Goal: Information Seeking & Learning: Learn about a topic

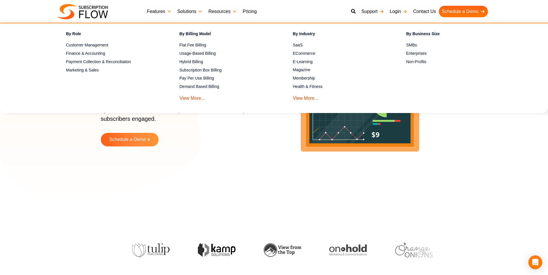
click at [184, 9] on link "Solutions" at bounding box center [189, 12] width 31 height 12
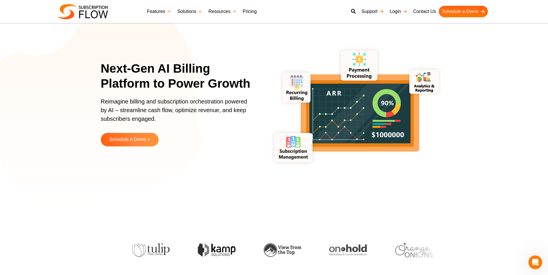
click at [235, 15] on link "Resources" at bounding box center [222, 12] width 34 height 12
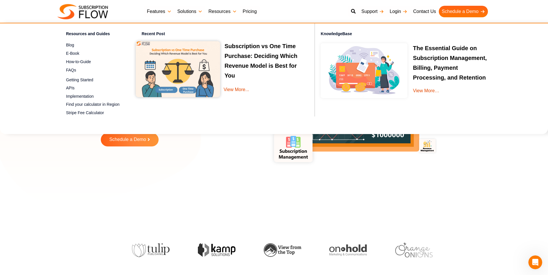
click at [261, 14] on ul "Features Subscription Management Subscription Handling Product, Plans & Pricing…" at bounding box center [317, 12] width 346 height 12
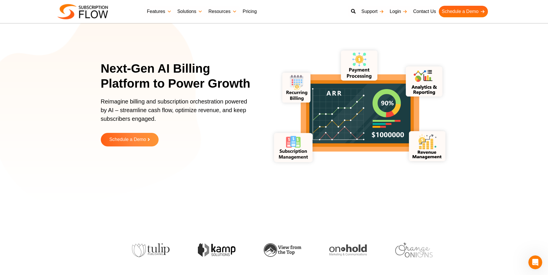
click at [259, 14] on link "Pricing" at bounding box center [250, 12] width 20 height 12
click at [252, 13] on link "Pricing" at bounding box center [250, 12] width 20 height 12
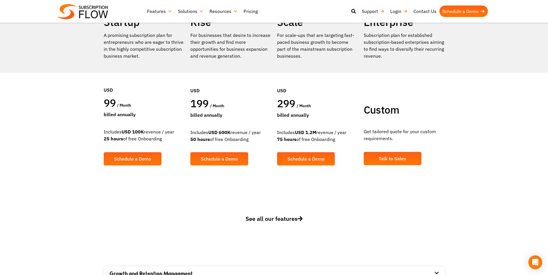
scroll to position [115, 0]
